Goal: Transaction & Acquisition: Subscribe to service/newsletter

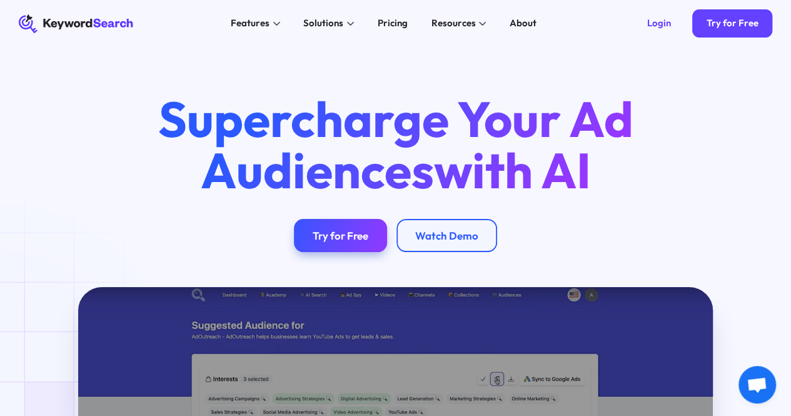
click at [405, 24] on div "Pricing" at bounding box center [393, 23] width 30 height 14
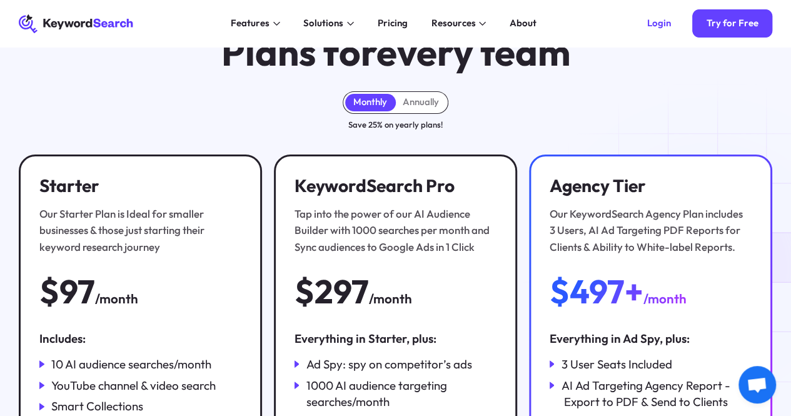
scroll to position [56, 0]
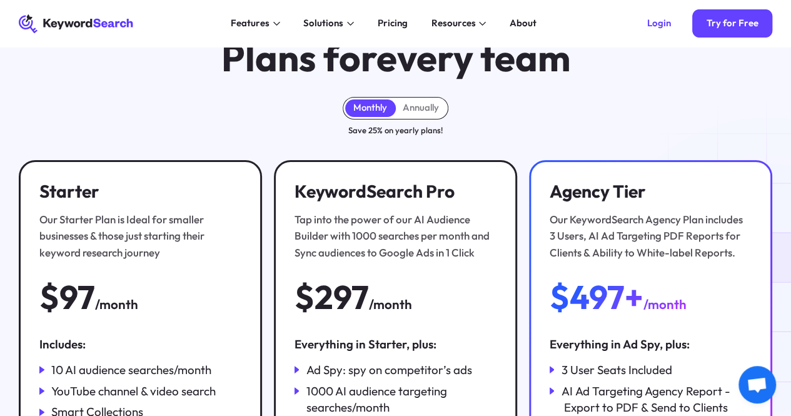
click at [425, 106] on div "Annually" at bounding box center [421, 108] width 51 height 18
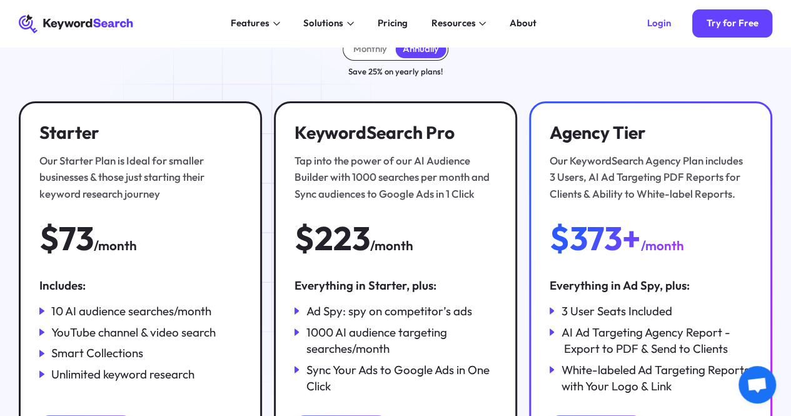
scroll to position [114, 0]
